Goal: Task Accomplishment & Management: Manage account settings

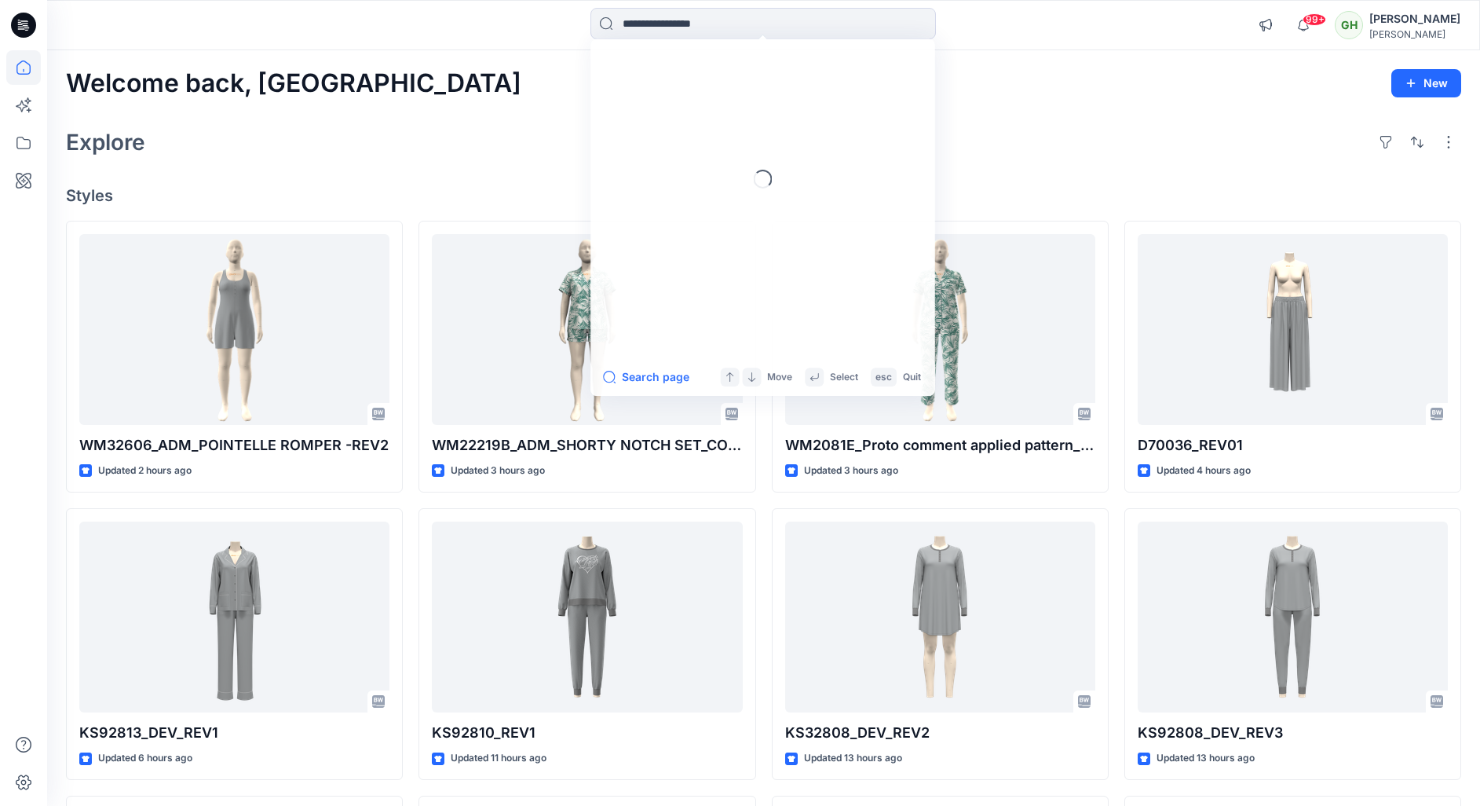
click at [679, 36] on input at bounding box center [764, 23] width 346 height 31
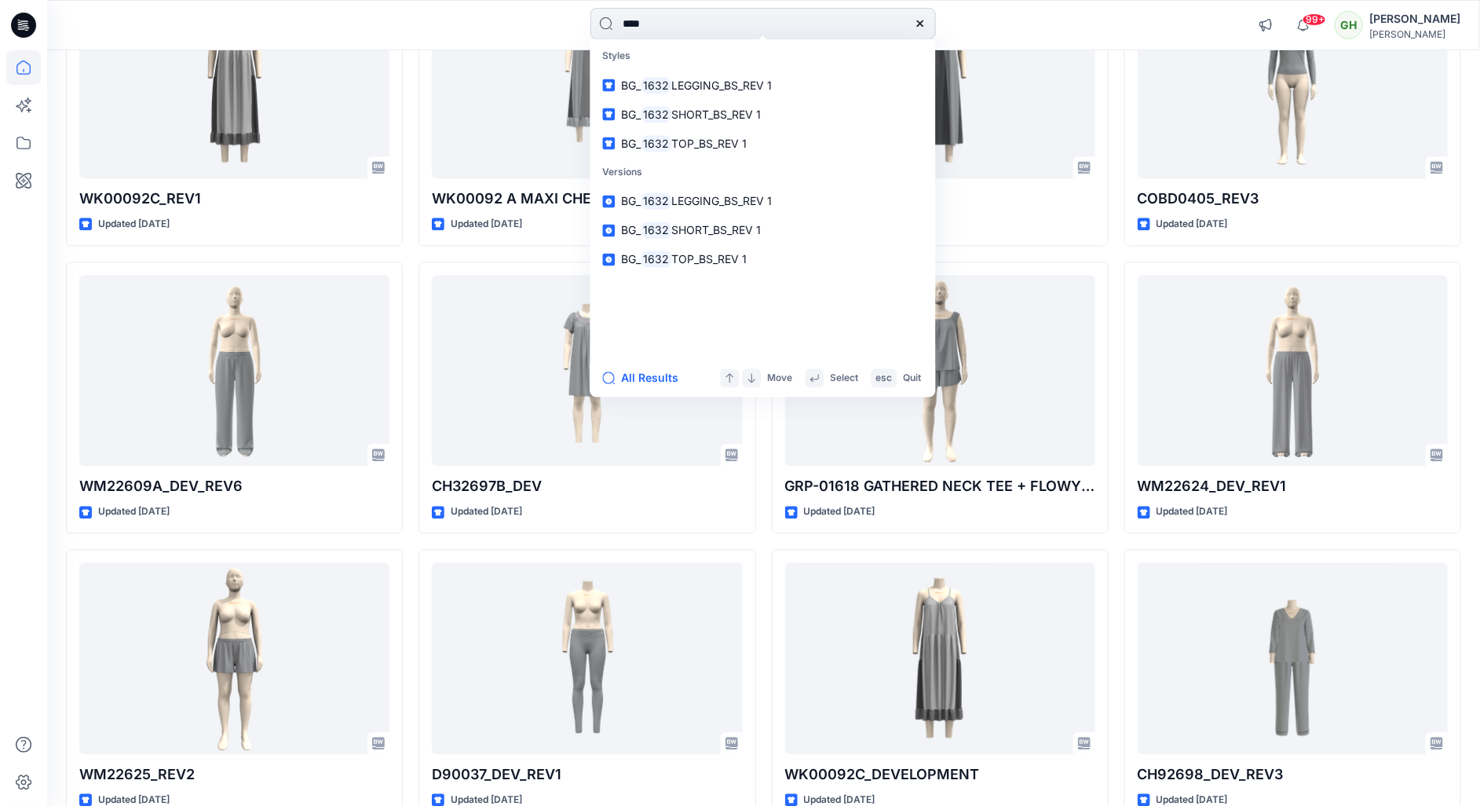
click at [677, 13] on input "****" at bounding box center [764, 23] width 346 height 31
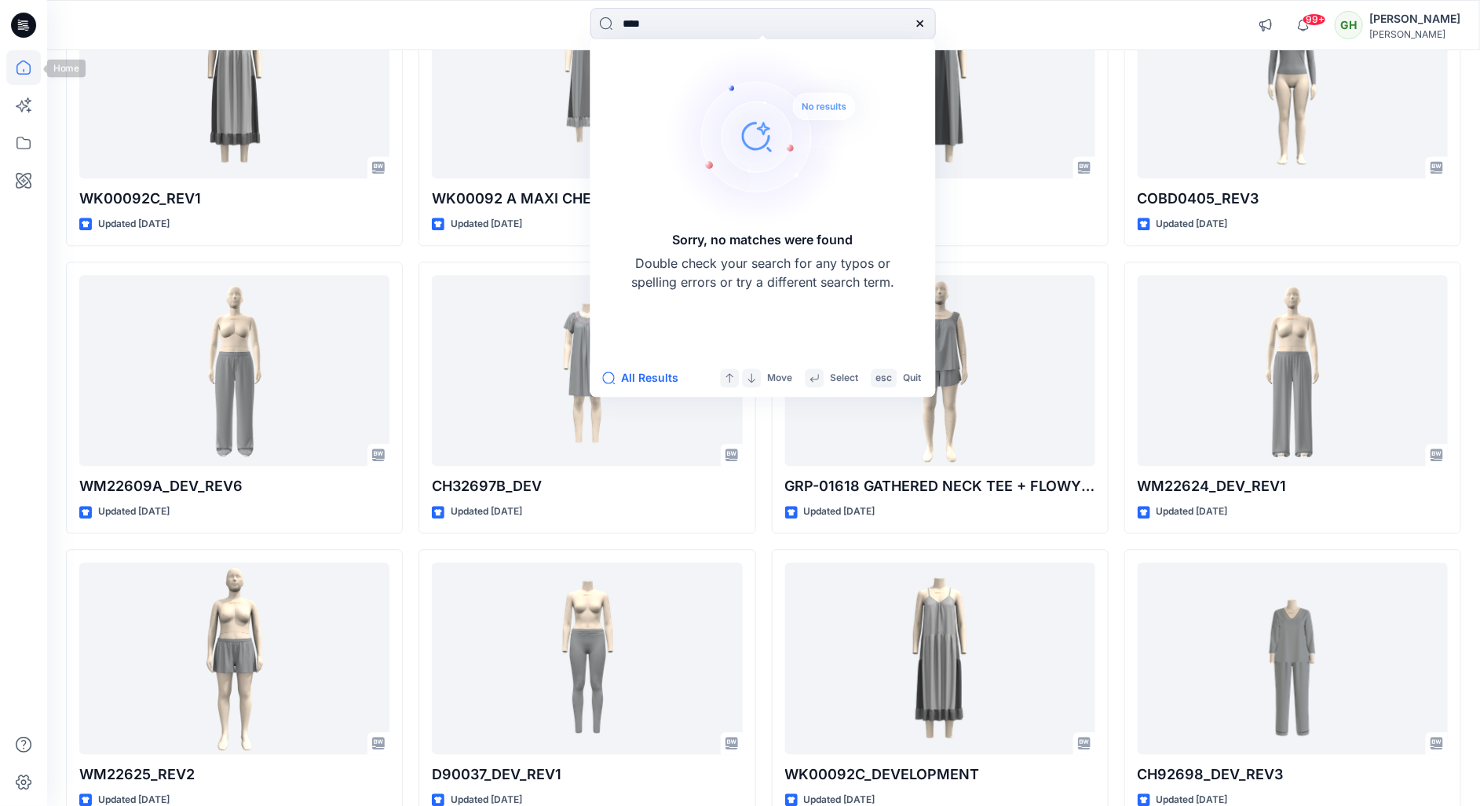
type input "****"
click at [26, 31] on icon at bounding box center [27, 30] width 4 height 1
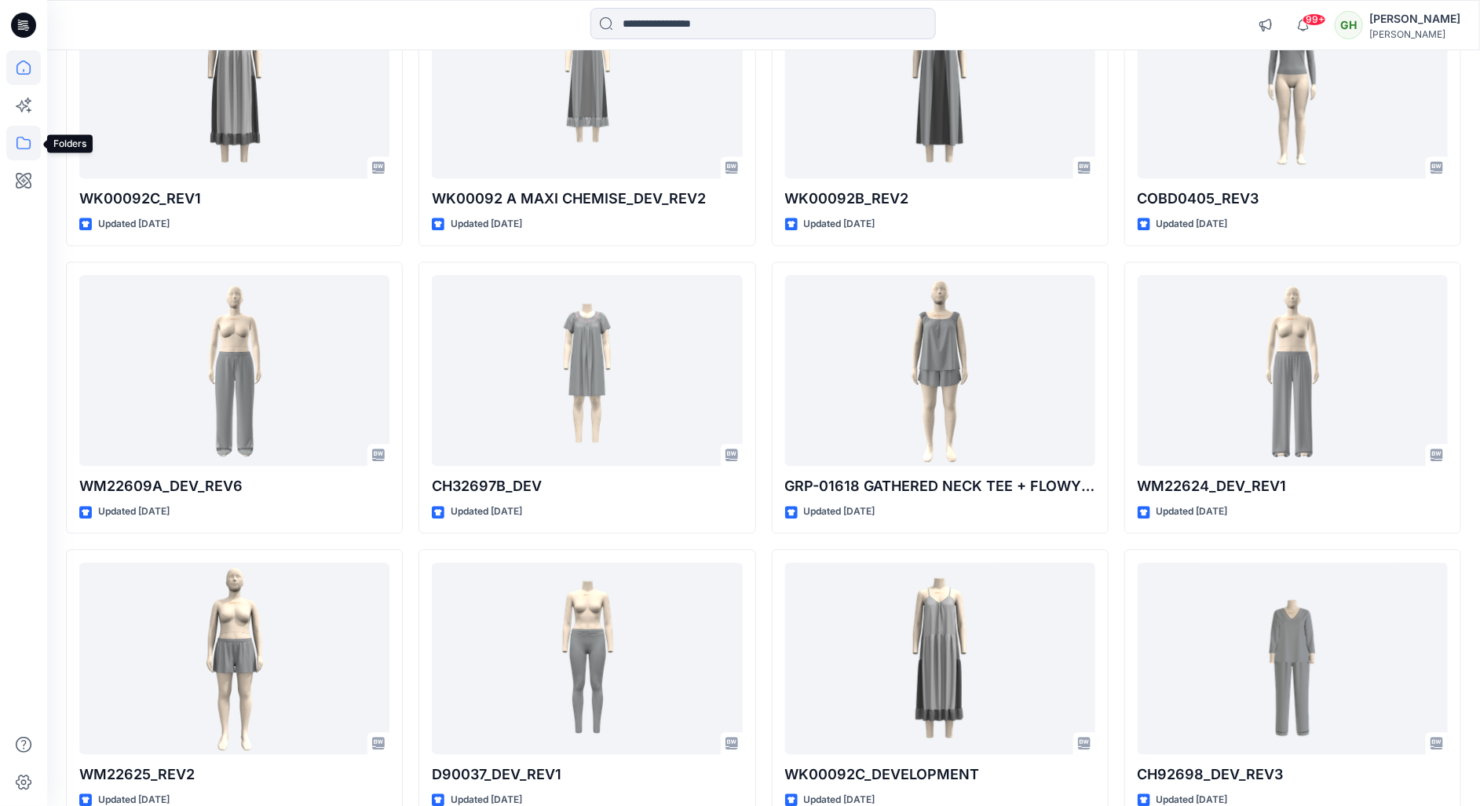
click at [14, 146] on icon at bounding box center [23, 143] width 35 height 35
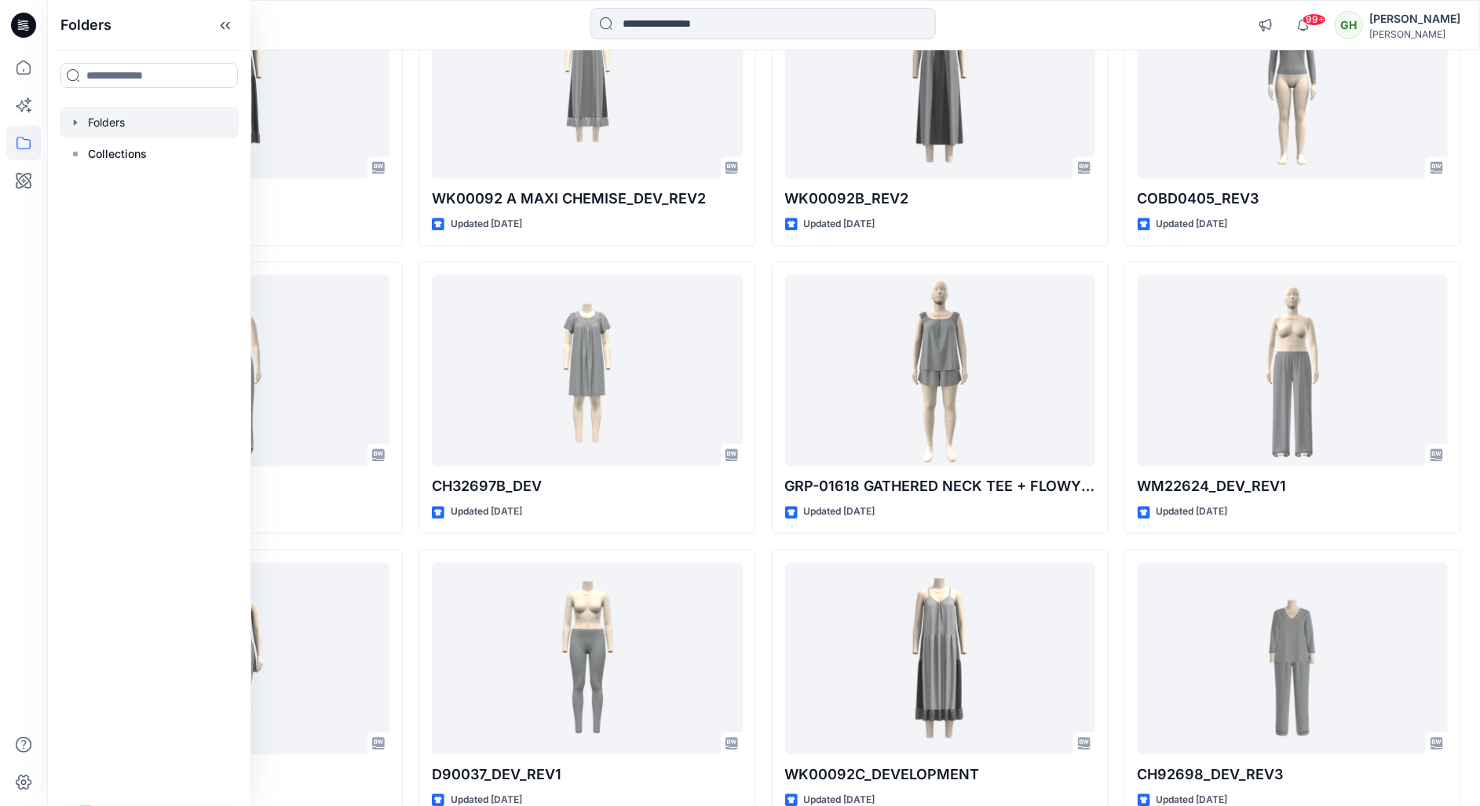
click at [145, 123] on div at bounding box center [149, 122] width 179 height 31
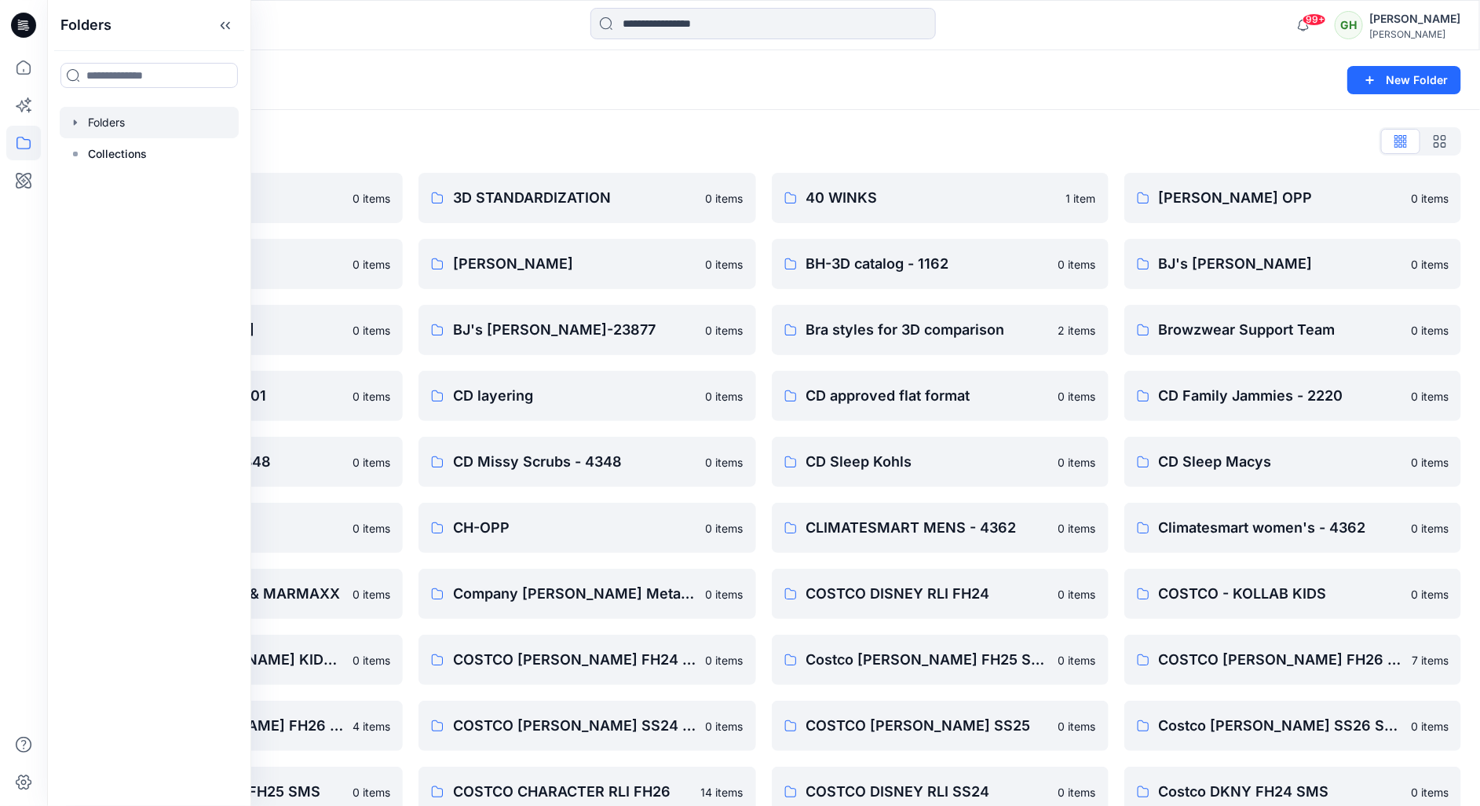
click at [533, 144] on div "Folders List" at bounding box center [764, 141] width 1396 height 25
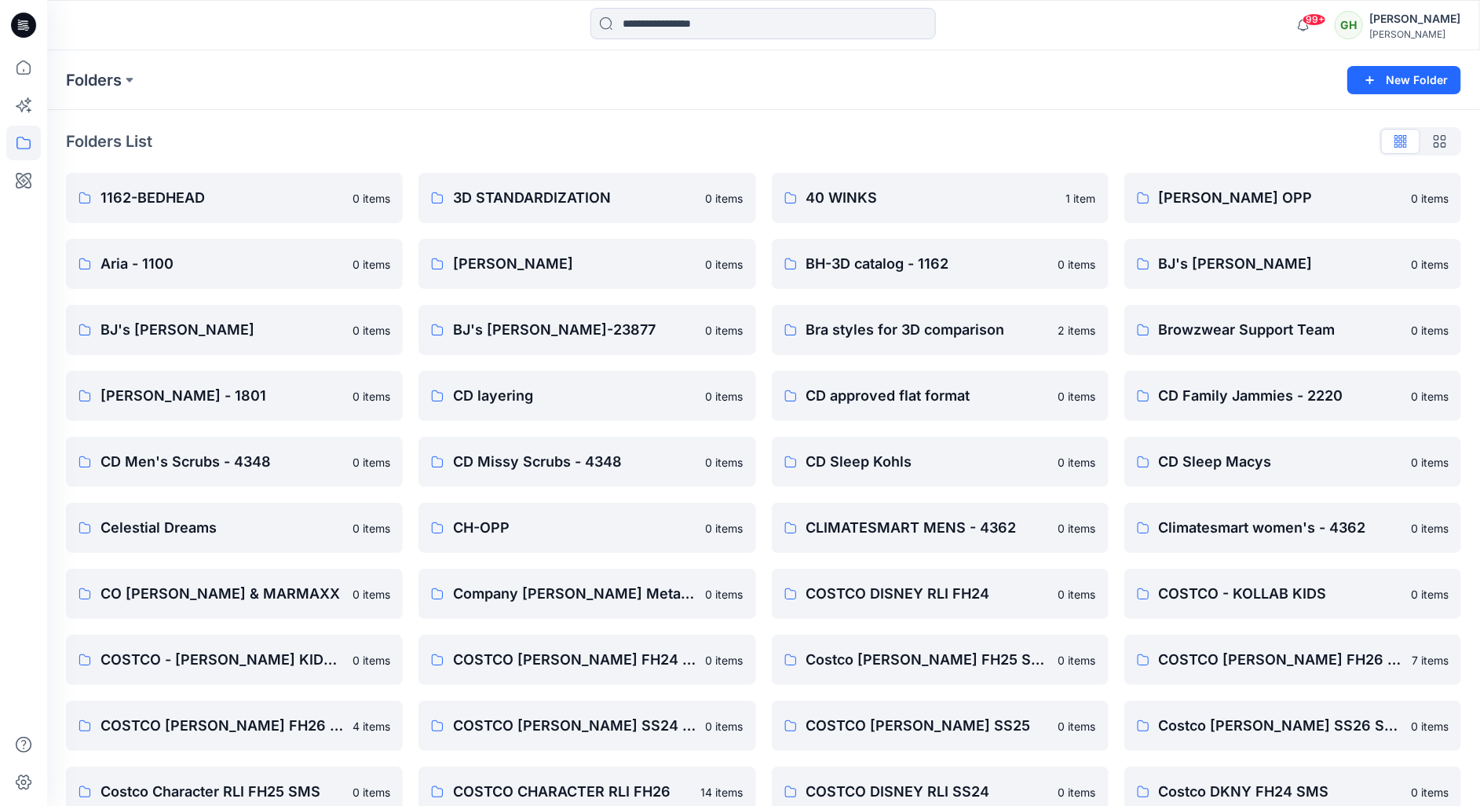
click at [554, 139] on div "Folders List" at bounding box center [764, 141] width 1396 height 25
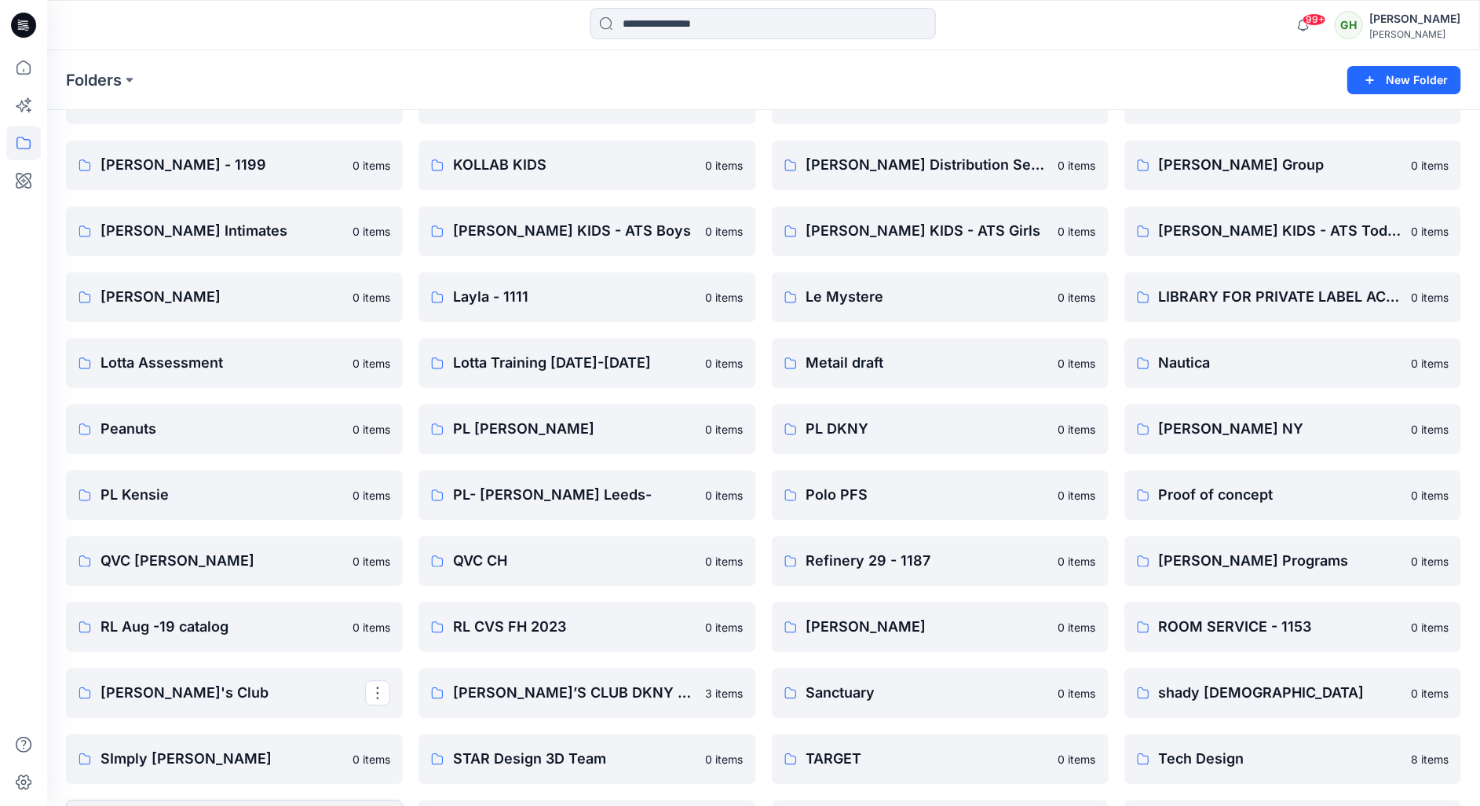
scroll to position [1575, 0]
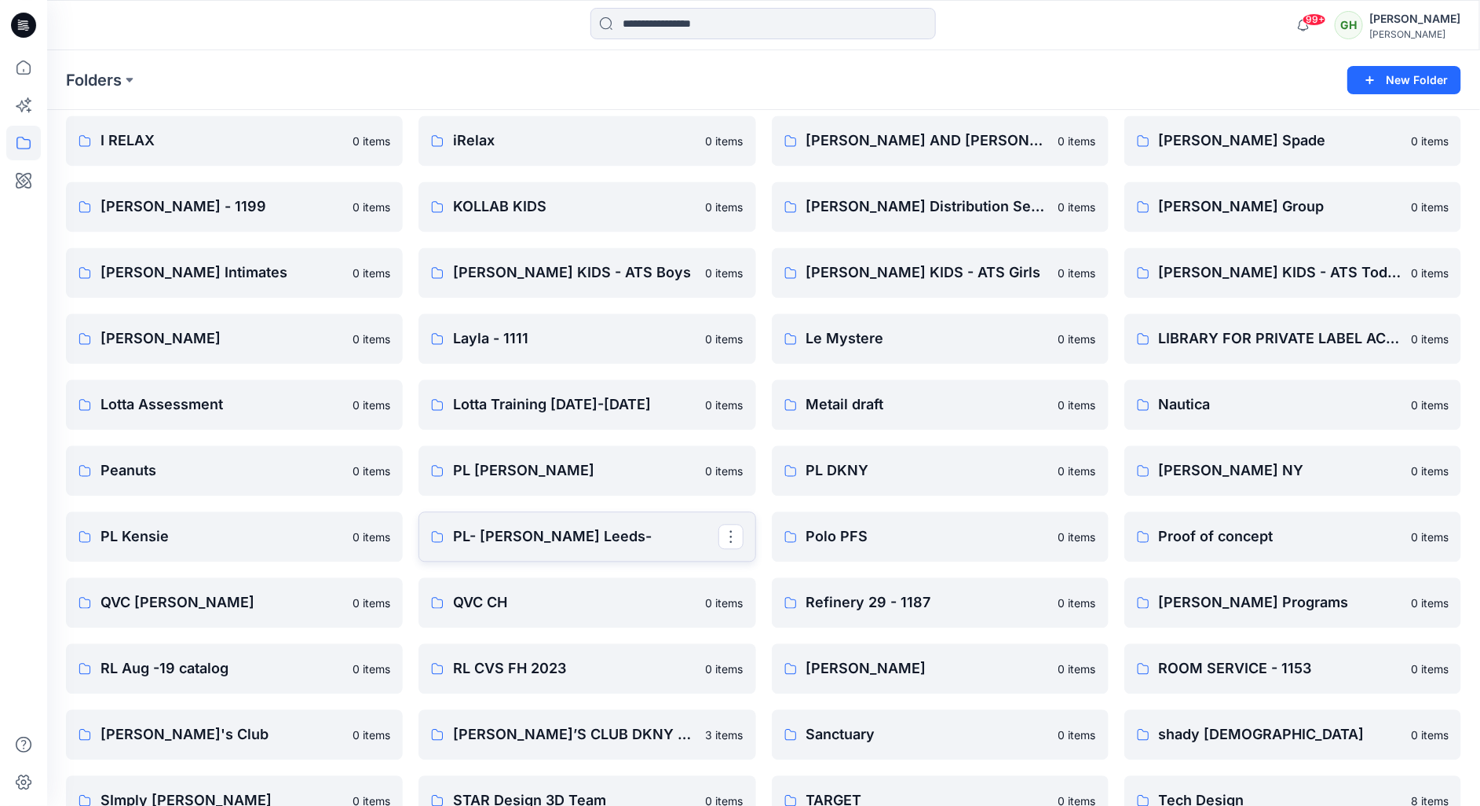
click at [540, 533] on p "PL- [PERSON_NAME] Leeds-" at bounding box center [585, 536] width 265 height 22
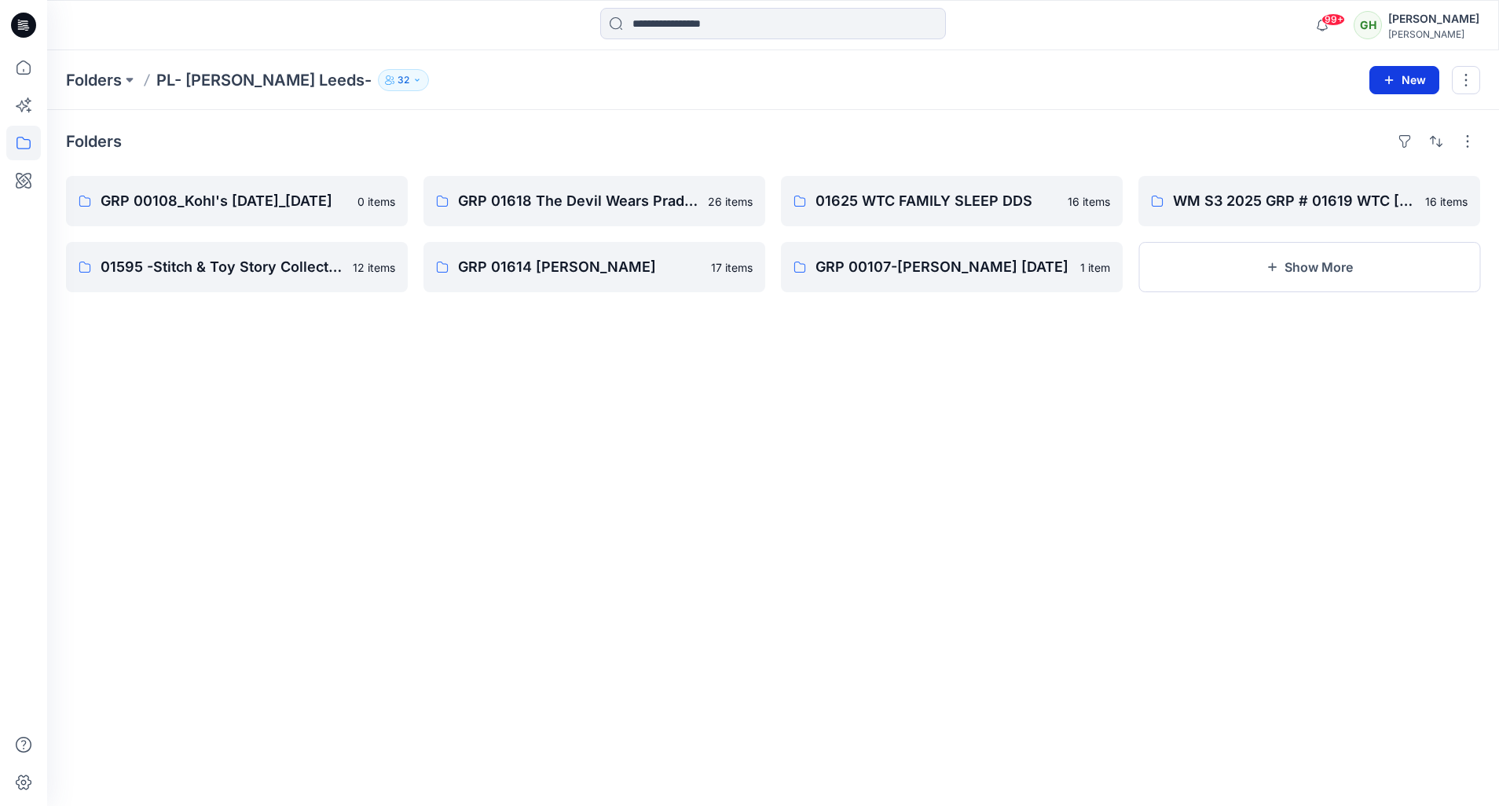
click at [1395, 71] on button "New" at bounding box center [1404, 80] width 70 height 28
click at [1393, 82] on icon "button" at bounding box center [1388, 80] width 13 height 13
click at [1385, 82] on icon "button" at bounding box center [1388, 80] width 13 height 13
click at [1338, 123] on p "New Style" at bounding box center [1355, 118] width 53 height 19
click at [1383, 87] on button "New" at bounding box center [1404, 80] width 70 height 28
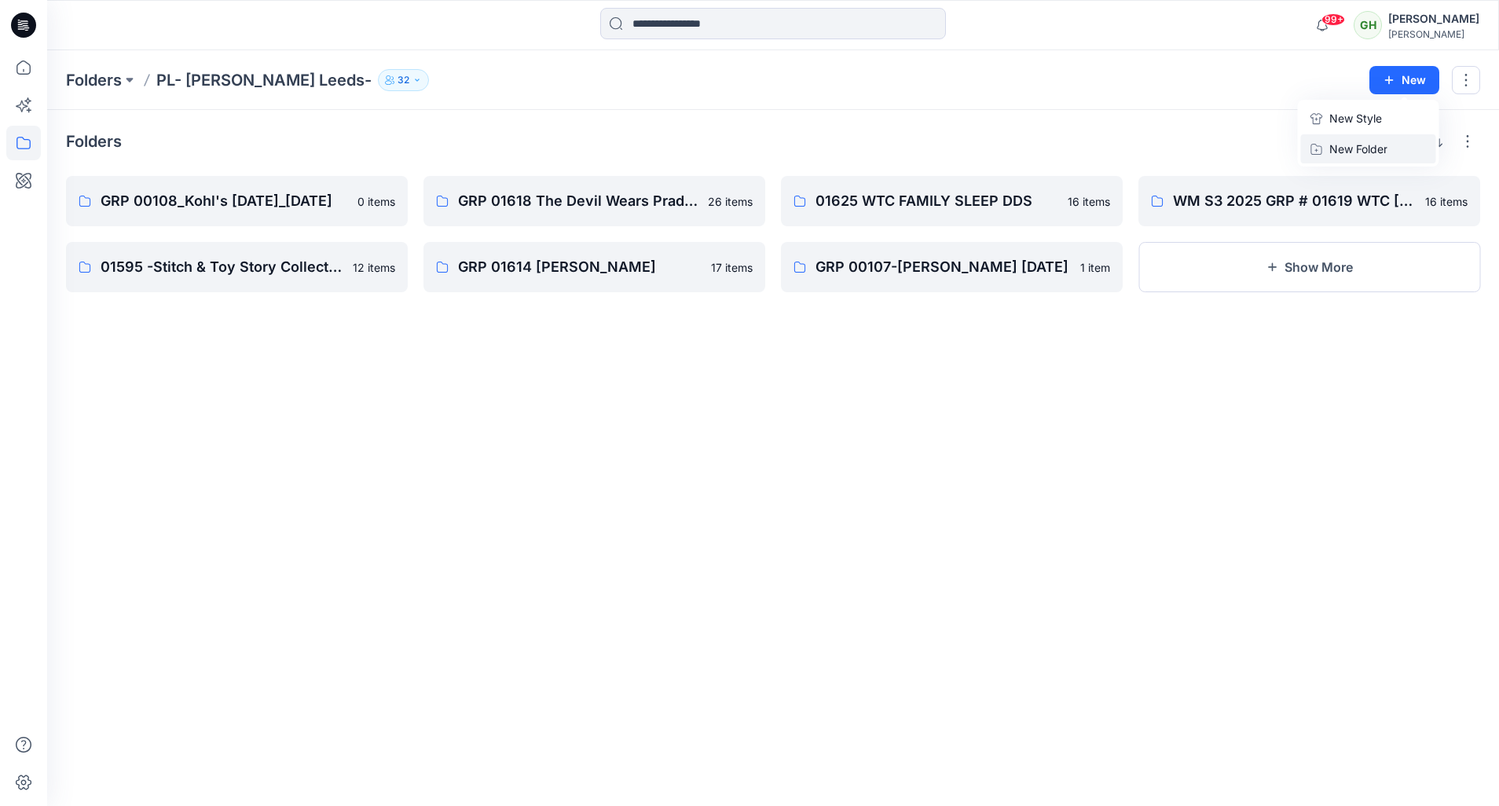
click at [1364, 156] on p "New Folder" at bounding box center [1358, 149] width 58 height 16
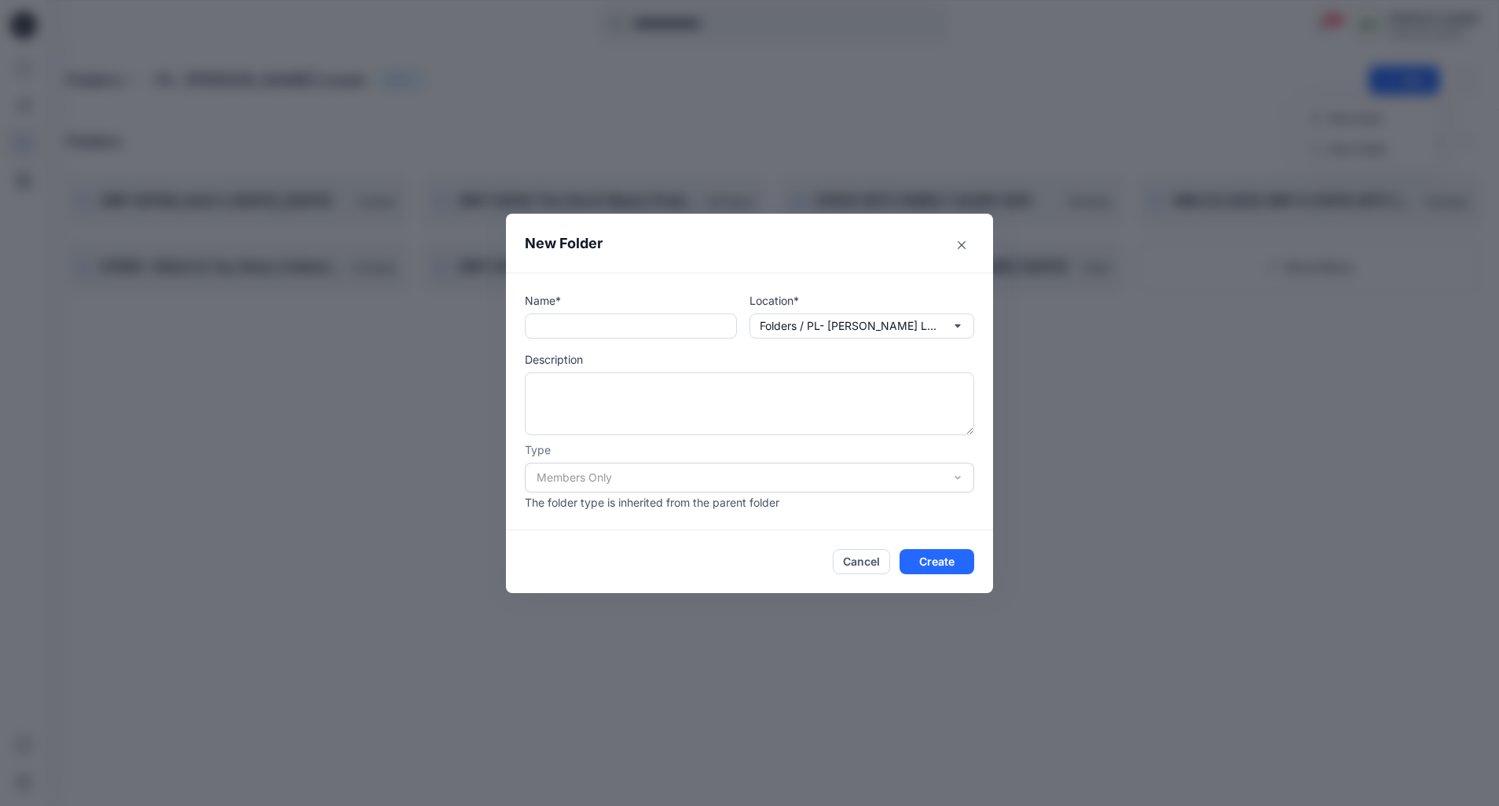
click at [767, 24] on div "New Folder Name* Location* Folders / PL- [PERSON_NAME] [GEOGRAPHIC_DATA]- Descr…" at bounding box center [749, 403] width 1499 height 806
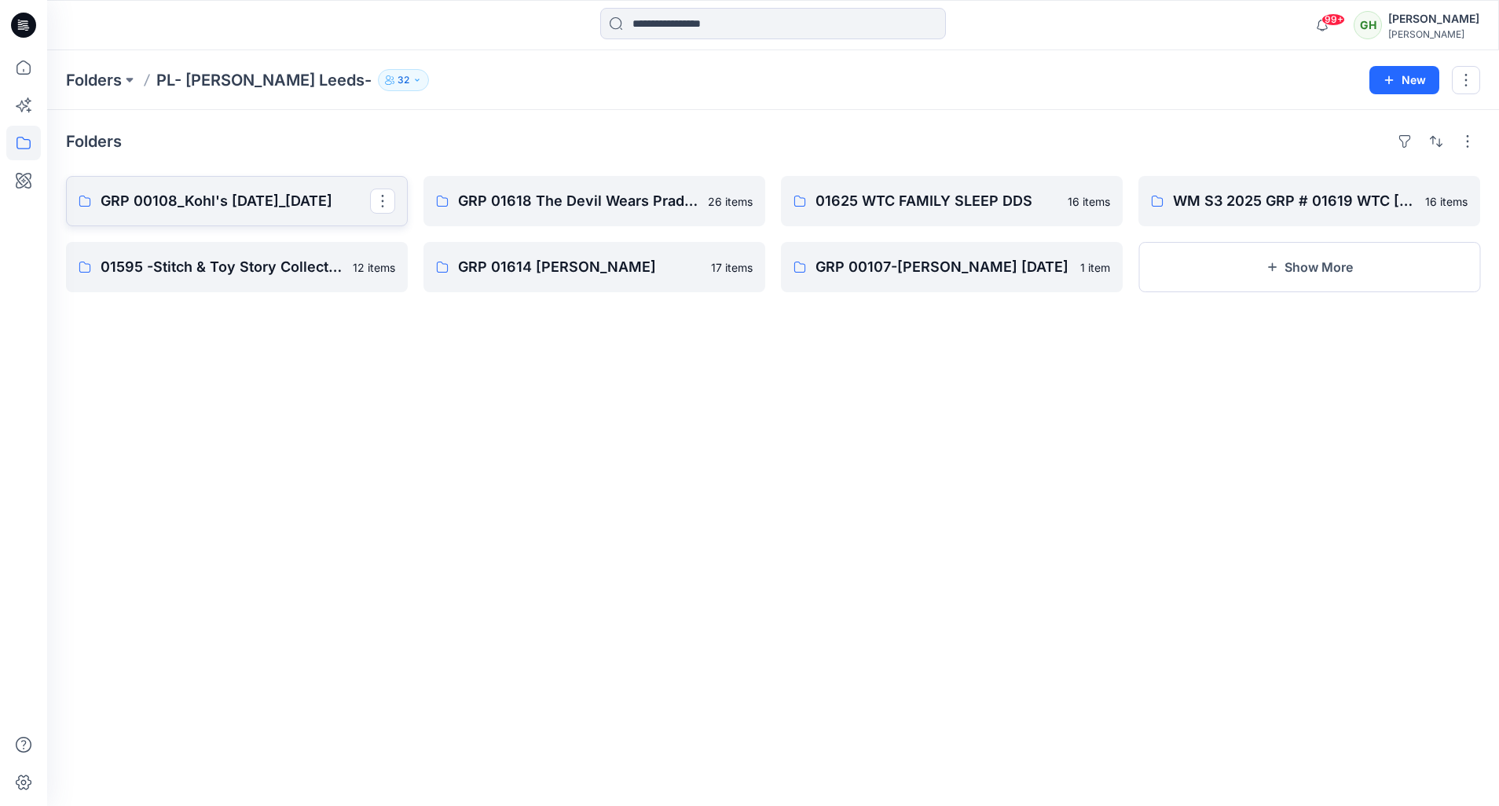
click at [340, 203] on p "GRP 00108_Kohl's [DATE]_[DATE]" at bounding box center [235, 201] width 269 height 22
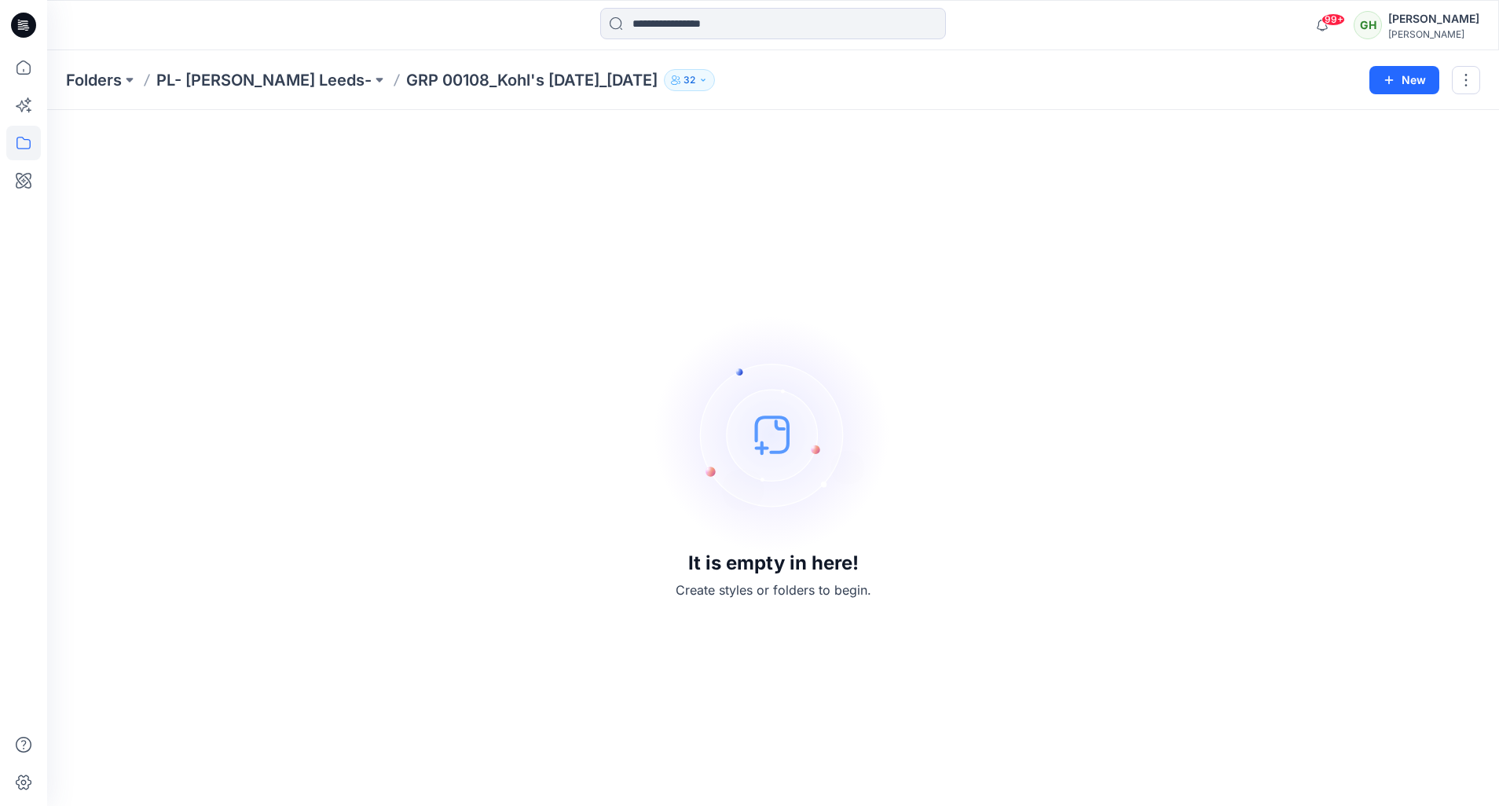
click at [22, 17] on icon at bounding box center [23, 25] width 25 height 25
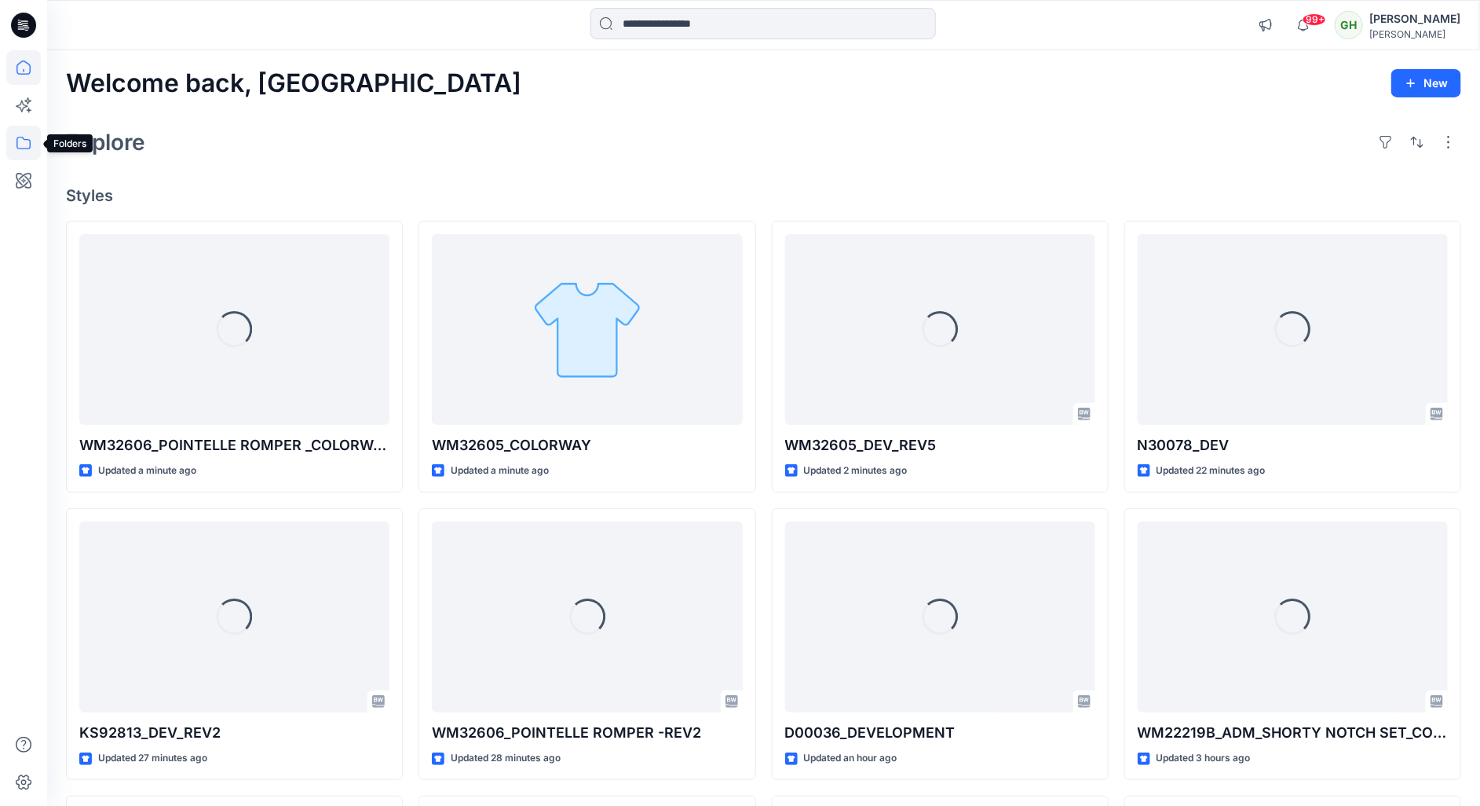
click at [29, 151] on icon at bounding box center [23, 143] width 35 height 35
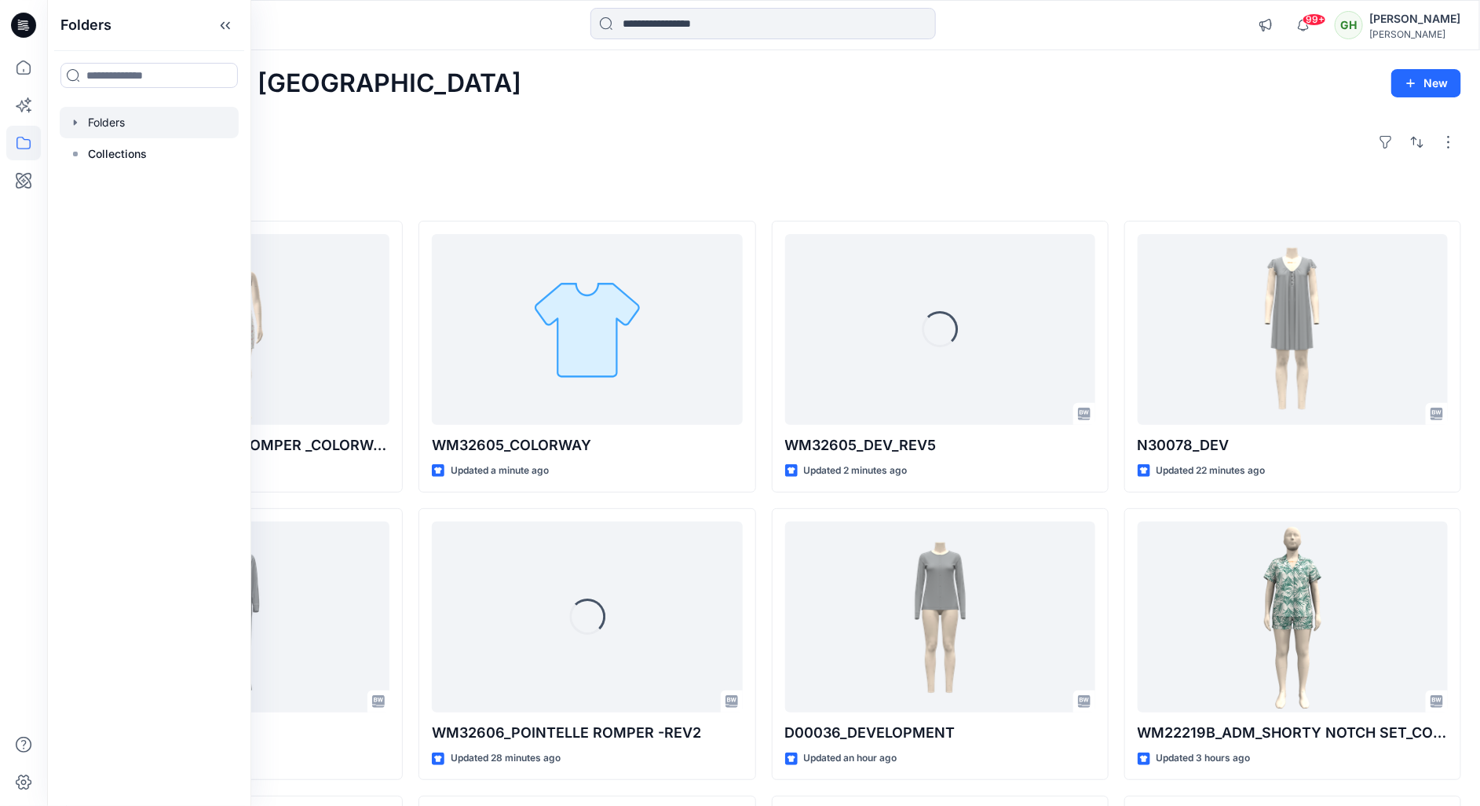
click at [147, 114] on div at bounding box center [149, 122] width 179 height 31
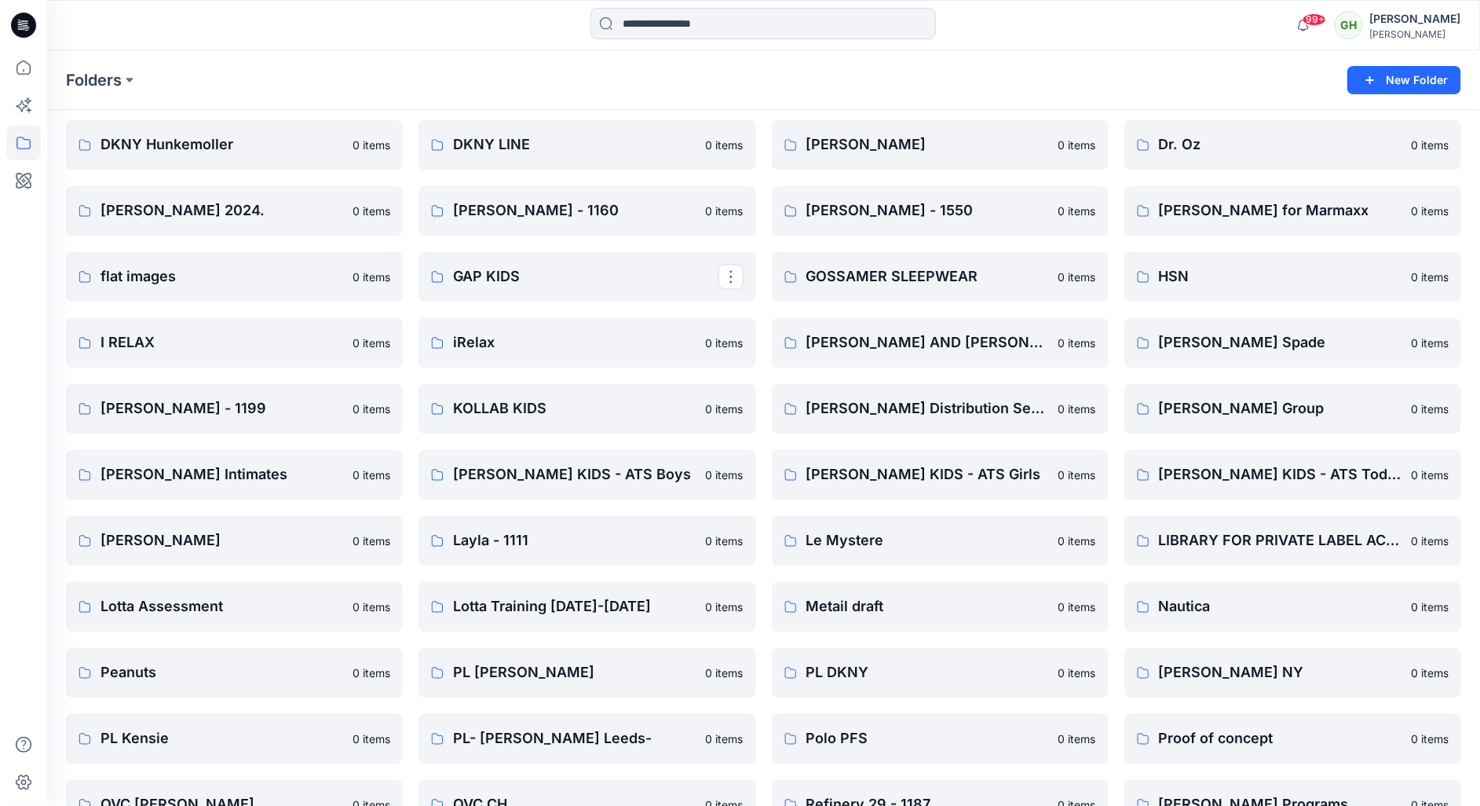
scroll to position [1414, 0]
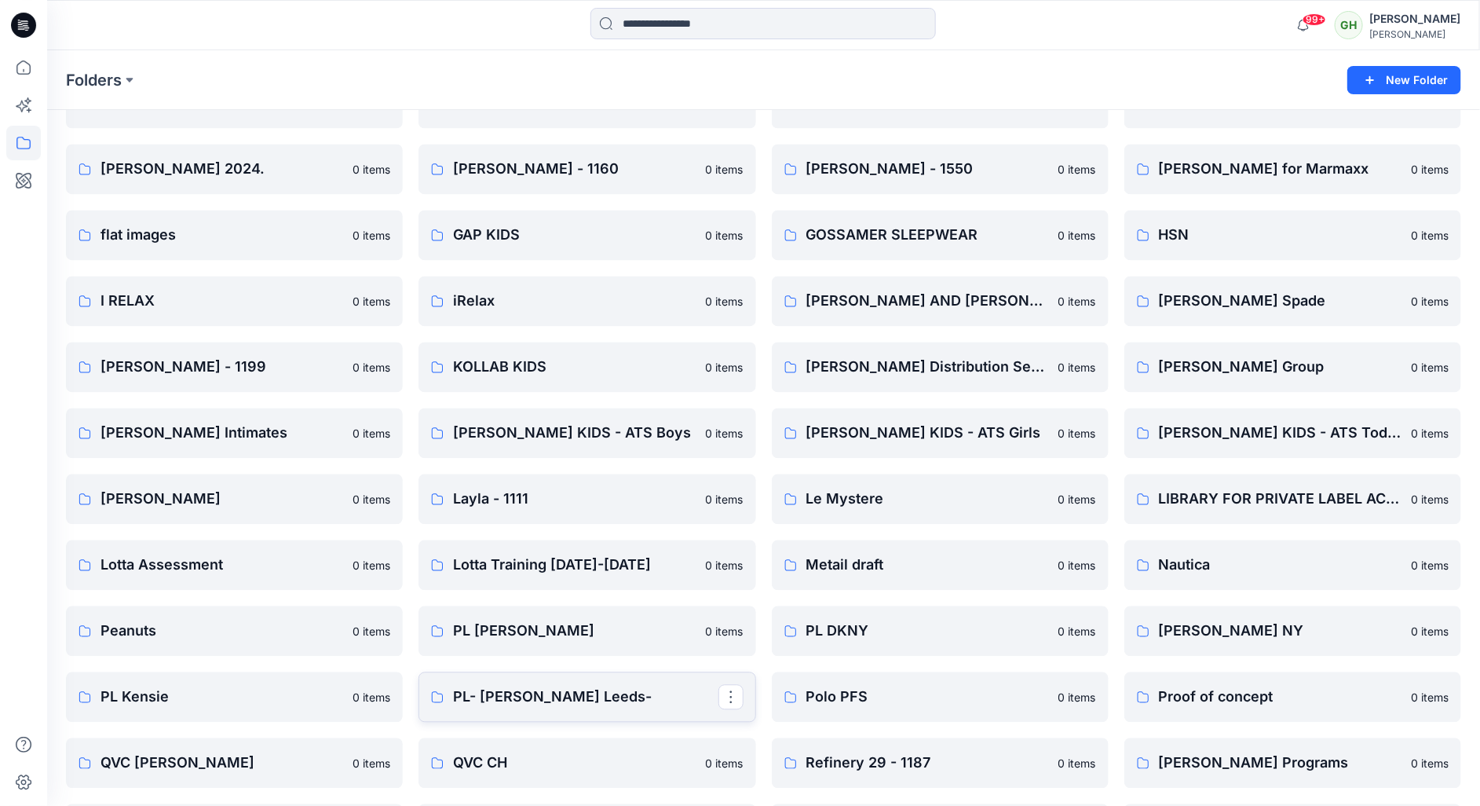
click at [547, 705] on p "PL- [PERSON_NAME] Leeds-" at bounding box center [585, 697] width 265 height 22
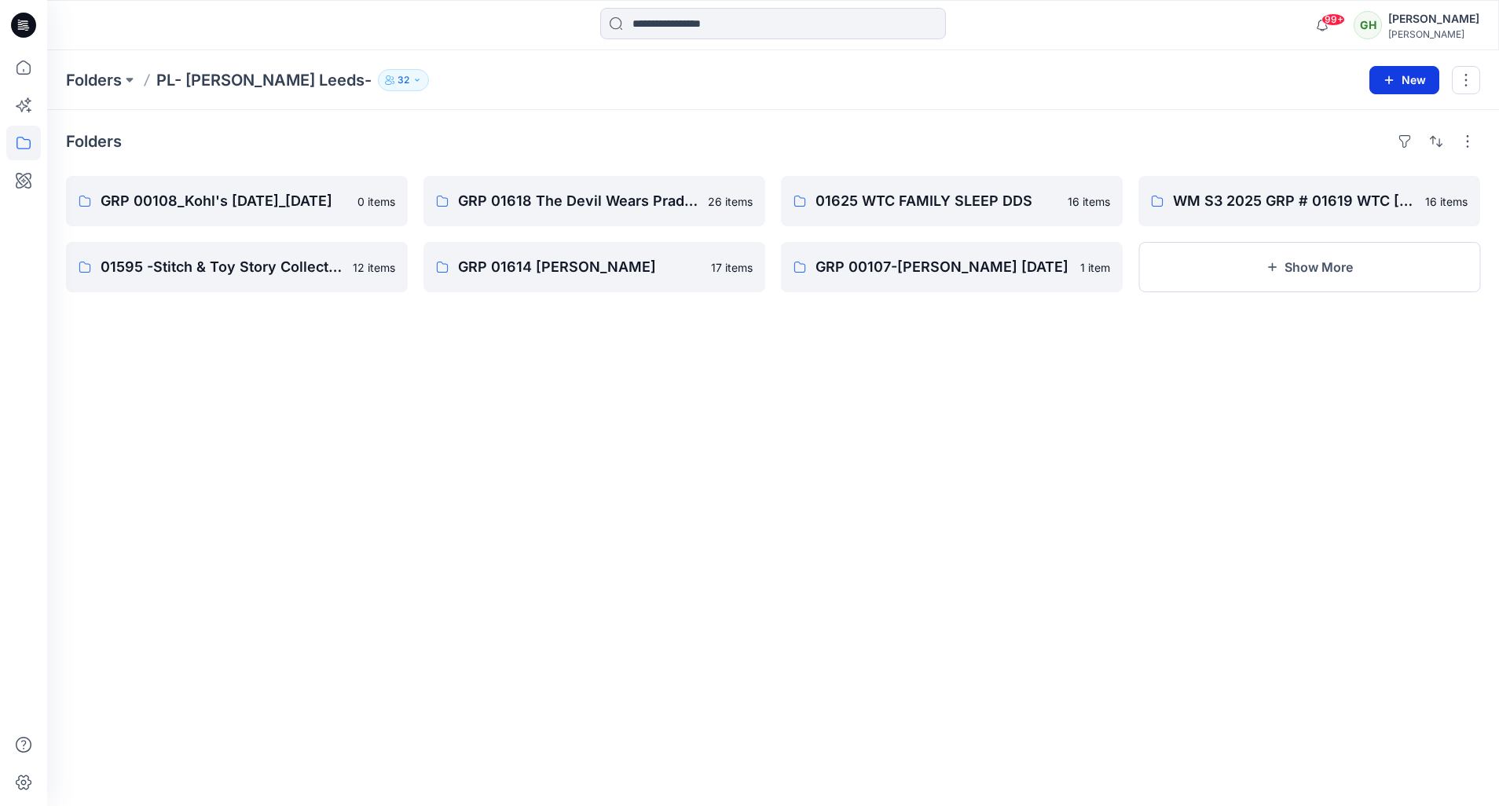
click at [1400, 76] on button "New" at bounding box center [1404, 80] width 70 height 28
click at [1379, 149] on p "New Folder" at bounding box center [1358, 149] width 58 height 16
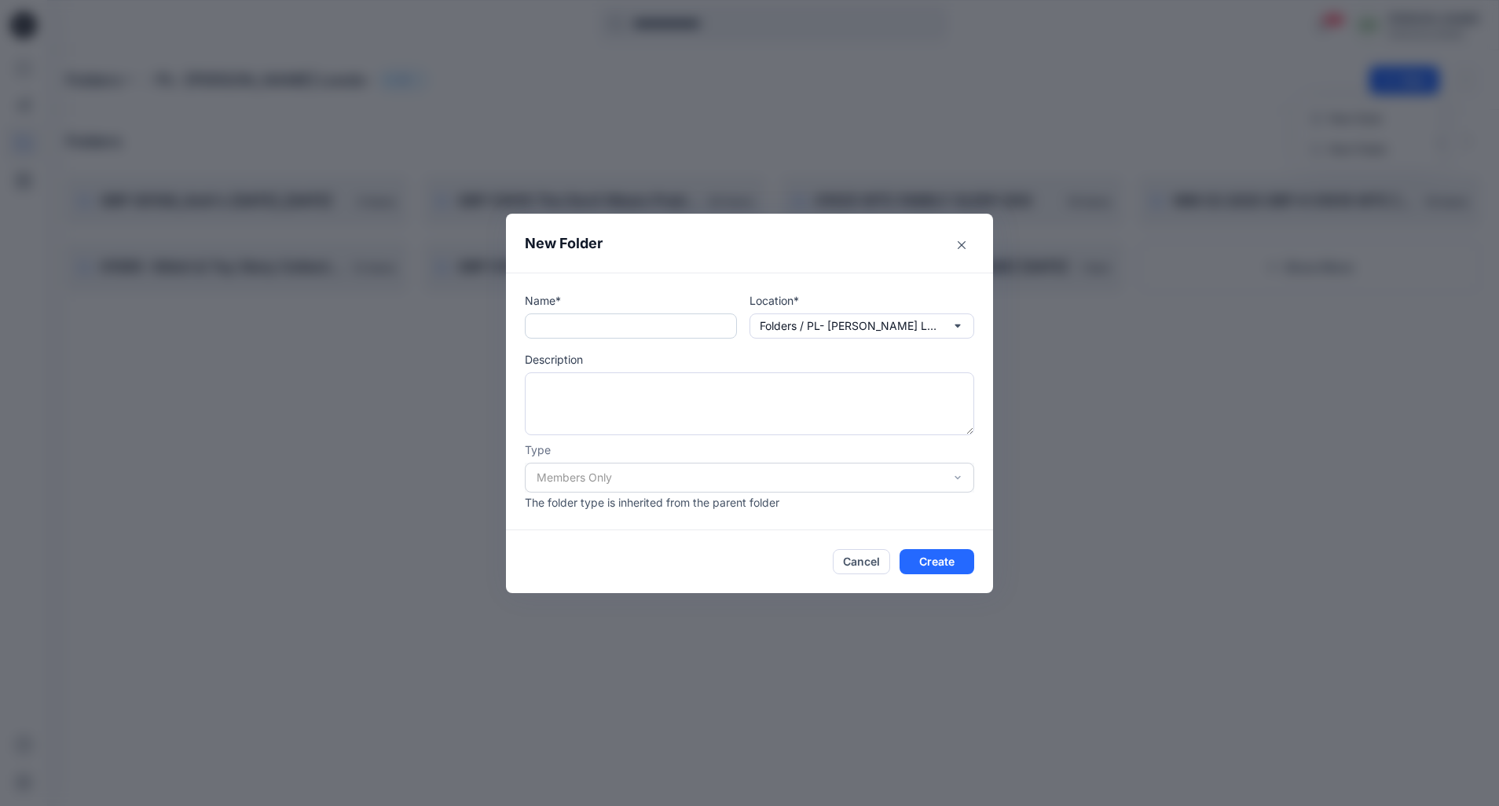
click at [542, 324] on input "text" at bounding box center [631, 325] width 212 height 25
paste input "**********"
type input "**********"
click at [938, 559] on button "Create" at bounding box center [936, 561] width 75 height 25
